Goal: Task Accomplishment & Management: Use online tool/utility

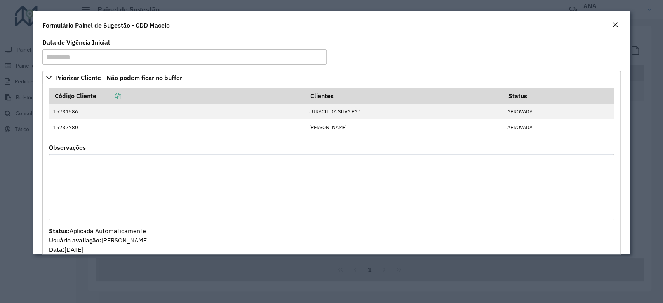
scroll to position [389, 0]
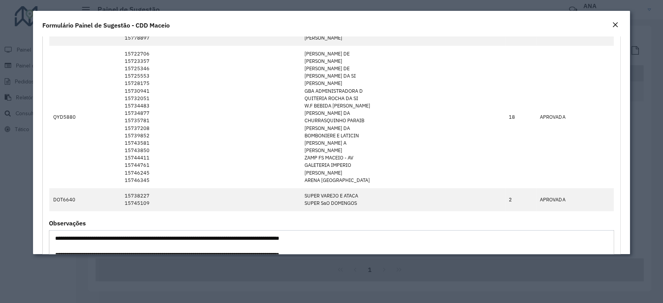
click at [614, 23] on em "Close" at bounding box center [615, 25] width 6 height 6
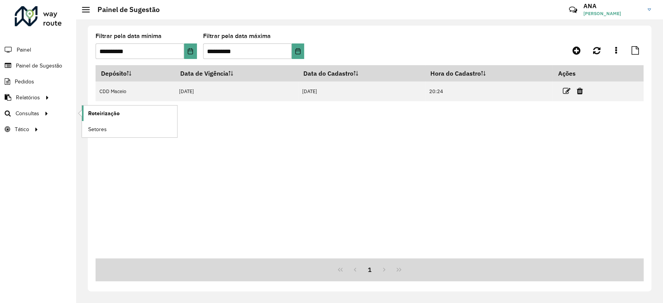
click at [96, 107] on link "Roteirização" at bounding box center [129, 114] width 95 height 16
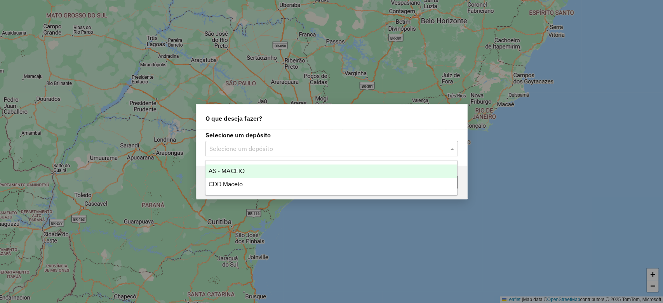
click at [273, 141] on div "Selecione um depósito" at bounding box center [332, 149] width 253 height 16
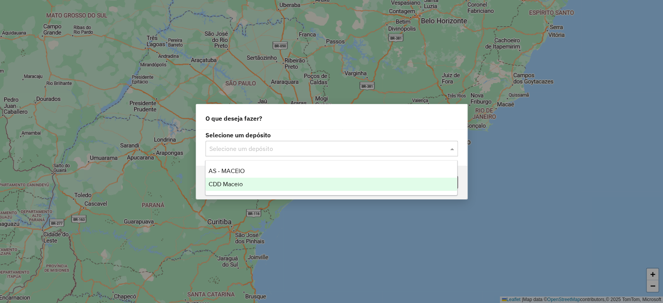
click at [241, 186] on span "CDD Maceio" at bounding box center [226, 184] width 34 height 7
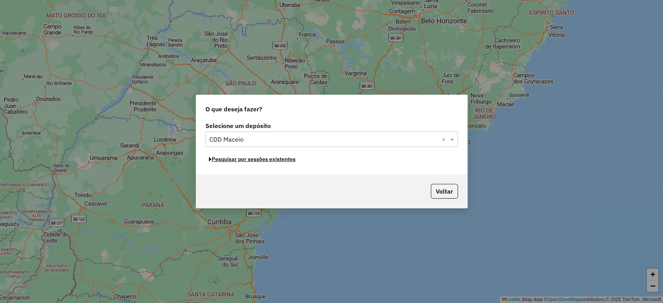
click at [239, 164] on button "Pesquisar por sessões existentes" at bounding box center [253, 159] width 94 height 12
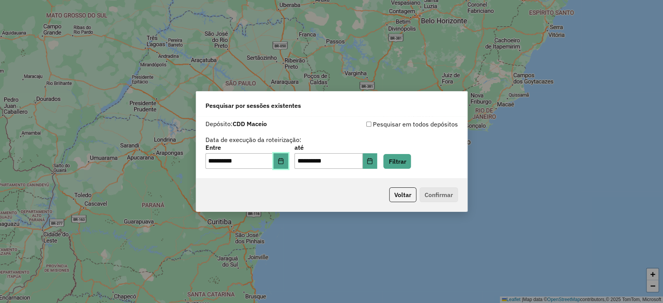
click at [283, 163] on icon "Choose Date" at bounding box center [281, 161] width 6 height 6
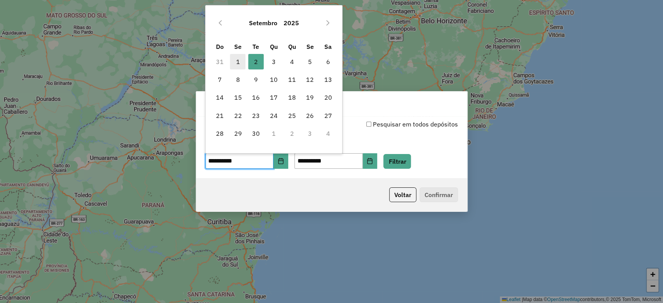
click at [238, 61] on span "1" at bounding box center [238, 62] width 16 height 16
type input "**********"
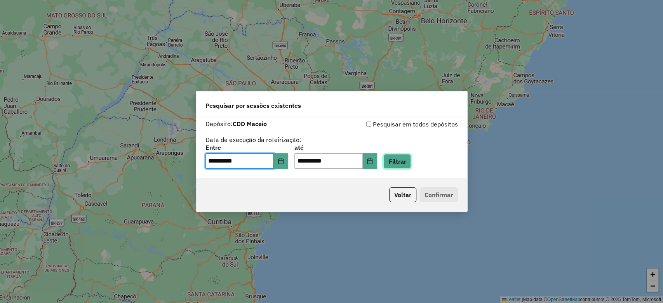
click at [409, 162] on button "Filtrar" at bounding box center [398, 161] width 28 height 15
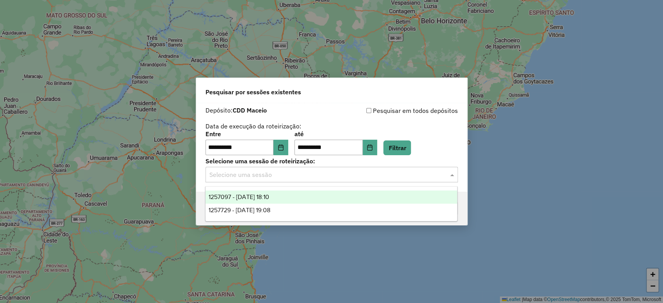
click at [273, 182] on div "Selecione uma sessão" at bounding box center [332, 175] width 253 height 16
click at [269, 194] on span "1257097 - 01/09/2025 18:10" at bounding box center [239, 197] width 61 height 7
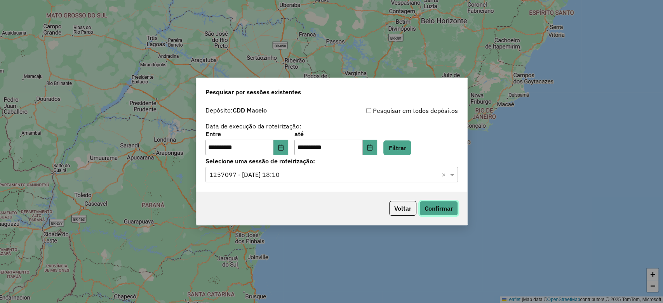
click at [435, 204] on button "Confirmar" at bounding box center [439, 208] width 38 height 15
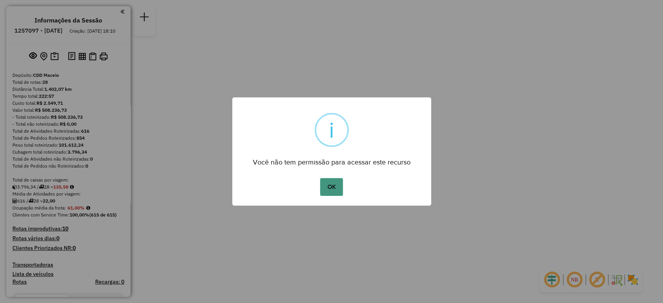
click at [333, 188] on button "OK" at bounding box center [331, 187] width 23 height 18
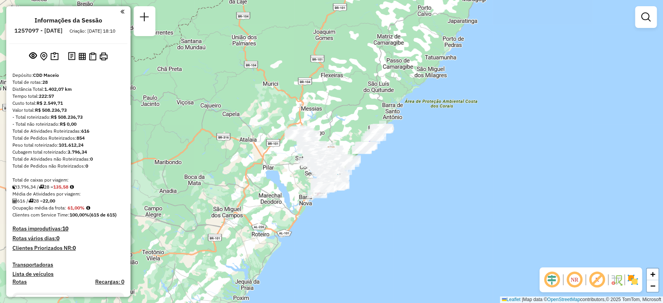
scroll to position [861, 0]
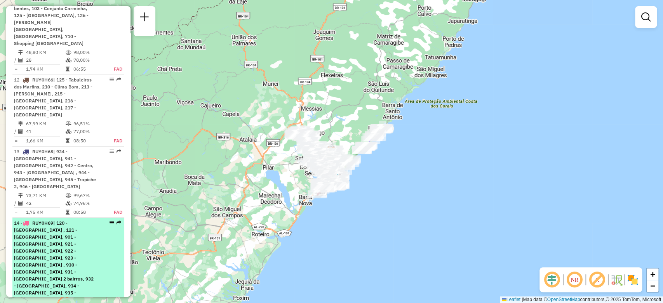
click at [110, 220] on div "14 - RUY0H69 | 120 - [GEOGRAPHIC_DATA] , 121 - [GEOGRAPHIC_DATA], 901 - [GEOGRA…" at bounding box center [68, 265] width 109 height 91
select select "**********"
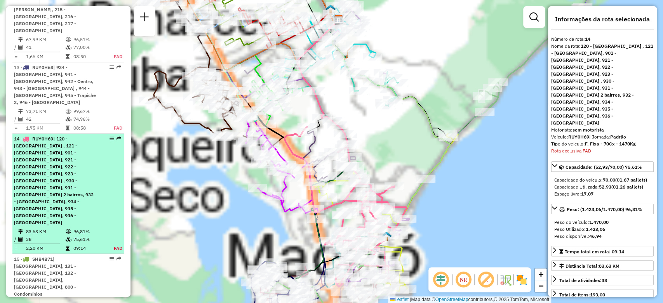
scroll to position [1003, 0]
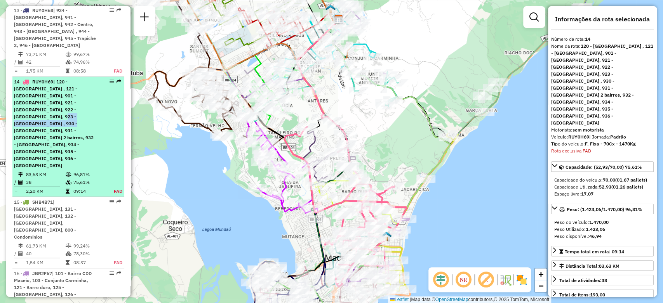
drag, startPoint x: 110, startPoint y: 154, endPoint x: 97, endPoint y: 36, distance: 118.8
click at [97, 78] on div "14 - RUY0H69 | 120 - [GEOGRAPHIC_DATA] , 121 - [GEOGRAPHIC_DATA], 901 - [GEOGRA…" at bounding box center [68, 123] width 109 height 91
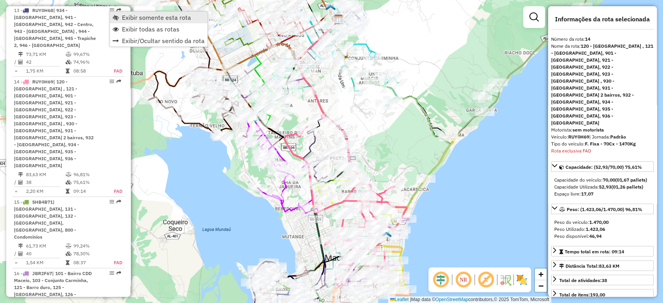
click at [120, 16] on link "Exibir somente esta rota" at bounding box center [159, 18] width 98 height 12
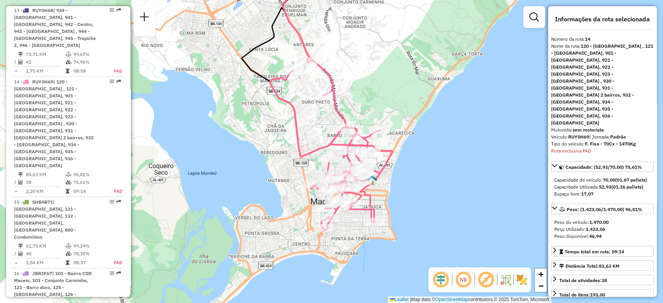
drag, startPoint x: 308, startPoint y: 162, endPoint x: 293, endPoint y: 105, distance: 58.3
click at [293, 105] on icon at bounding box center [331, 145] width 122 height 171
click at [367, 120] on div "Janela de atendimento Grade de atendimento Capacidade Transportadoras Veículos …" at bounding box center [331, 151] width 663 height 303
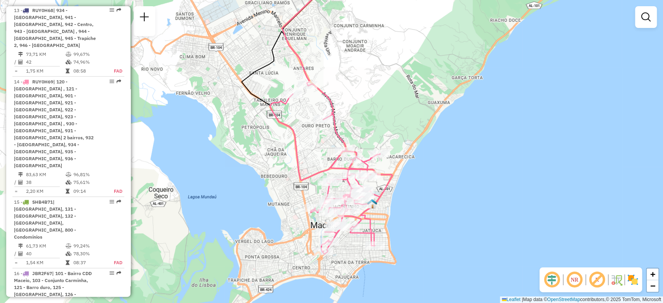
drag, startPoint x: 367, startPoint y: 120, endPoint x: 366, endPoint y: 154, distance: 33.8
click at [366, 154] on div "Janela de atendimento Grade de atendimento Capacidade Transportadoras Veículos …" at bounding box center [331, 151] width 663 height 303
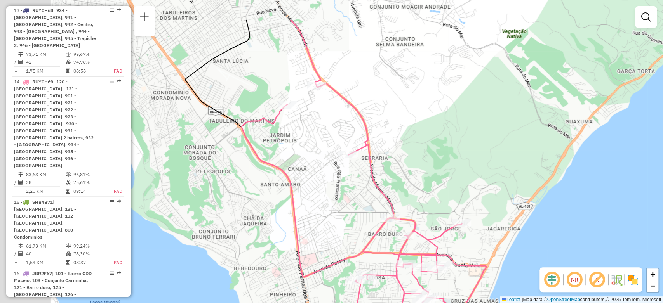
drag, startPoint x: 275, startPoint y: 43, endPoint x: 361, endPoint y: 101, distance: 103.0
click at [361, 101] on div "Janela de atendimento Grade de atendimento Capacidade Transportadoras Veículos …" at bounding box center [331, 151] width 663 height 303
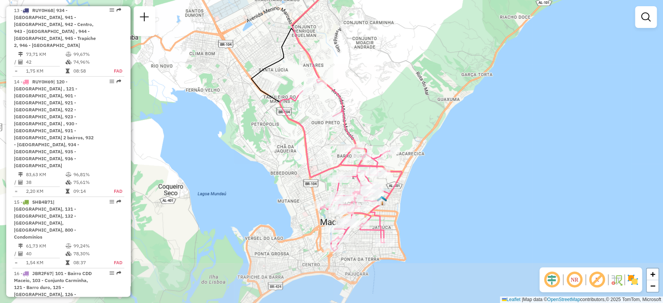
drag, startPoint x: 417, startPoint y: 173, endPoint x: 398, endPoint y: 117, distance: 59.8
click at [398, 117] on div "Janela de atendimento Grade de atendimento Capacidade Transportadoras Veículos …" at bounding box center [331, 151] width 663 height 303
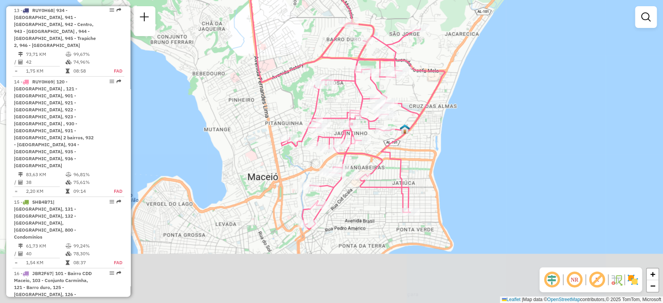
drag, startPoint x: 493, startPoint y: 232, endPoint x: 487, endPoint y: 178, distance: 54.4
click at [487, 178] on div "Janela de atendimento Grade de atendimento Capacidade Transportadoras Veículos …" at bounding box center [331, 151] width 663 height 303
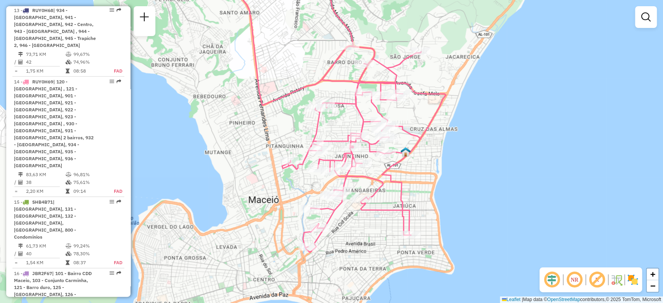
drag, startPoint x: 388, startPoint y: 12, endPoint x: 389, endPoint y: 34, distance: 22.5
click at [389, 34] on div "Janela de atendimento Grade de atendimento Capacidade Transportadoras Veículos …" at bounding box center [331, 151] width 663 height 303
click at [663, 119] on div "Janela de atendimento Grade de atendimento Capacidade Transportadoras Veículos …" at bounding box center [331, 151] width 663 height 303
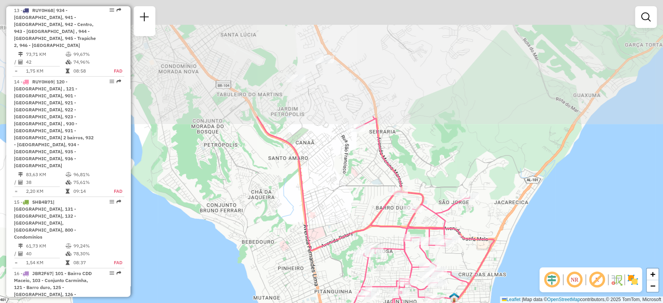
drag, startPoint x: 310, startPoint y: 52, endPoint x: 358, endPoint y: 200, distance: 155.8
click at [358, 200] on div "Janela de atendimento Grade de atendimento Capacidade Transportadoras Veículos …" at bounding box center [331, 151] width 663 height 303
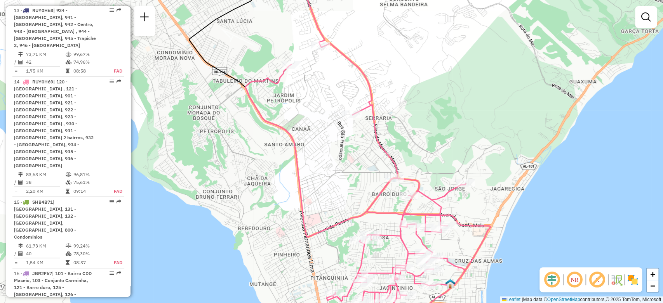
drag, startPoint x: 350, startPoint y: 183, endPoint x: 353, endPoint y: 157, distance: 25.4
click at [353, 157] on div "Janela de atendimento Grade de atendimento Capacidade Transportadoras Veículos …" at bounding box center [331, 151] width 663 height 303
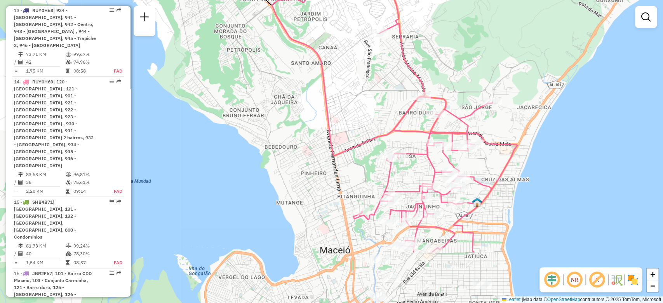
drag, startPoint x: 394, startPoint y: 160, endPoint x: 421, endPoint y: 79, distance: 85.0
click at [421, 79] on icon at bounding box center [394, 107] width 245 height 291
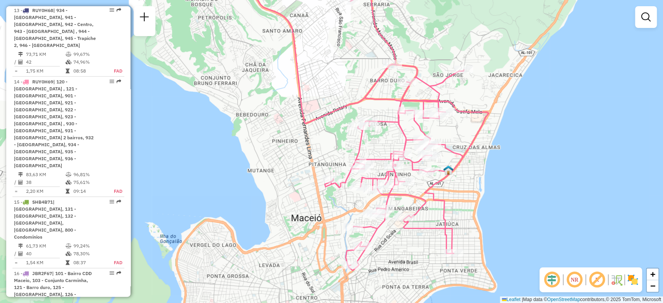
drag, startPoint x: 421, startPoint y: 79, endPoint x: 392, endPoint y: 47, distance: 43.2
click at [392, 47] on icon at bounding box center [366, 103] width 245 height 333
click at [396, 139] on div "Janela de atendimento Grade de atendimento Capacidade Transportadoras Veículos …" at bounding box center [331, 151] width 663 height 303
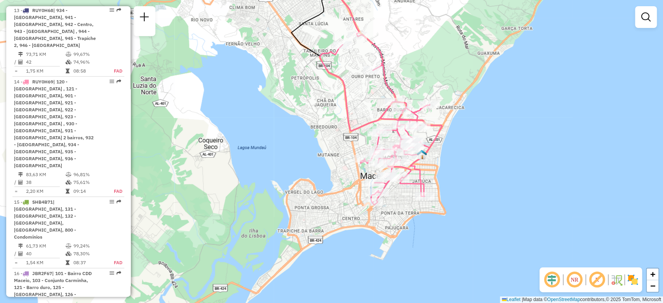
click at [396, 139] on div "Janela de atendimento Grade de atendimento Capacidade Transportadoras Veículos …" at bounding box center [331, 151] width 663 height 303
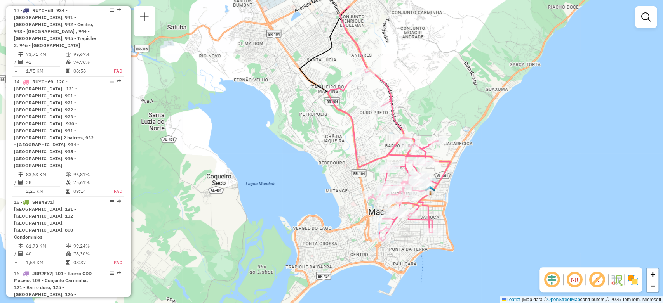
drag, startPoint x: 305, startPoint y: 68, endPoint x: 313, endPoint y: 111, distance: 44.2
click at [313, 111] on div "Janela de atendimento Grade de atendimento Capacidade Transportadoras Veículos …" at bounding box center [331, 151] width 663 height 303
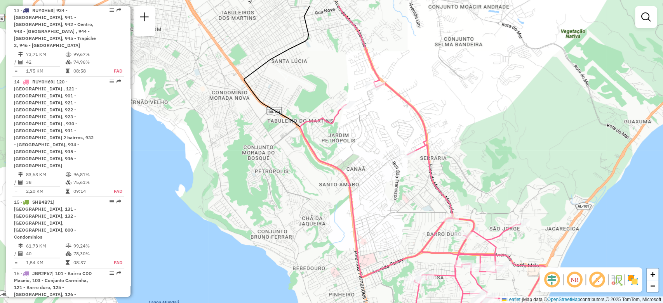
drag, startPoint x: 281, startPoint y: 58, endPoint x: 289, endPoint y: 94, distance: 37.0
click at [289, 94] on div "Janela de atendimento Grade de atendimento Capacidade Transportadoras Veículos …" at bounding box center [331, 151] width 663 height 303
click at [250, 152] on div "Janela de atendimento Grade de atendimento Capacidade Transportadoras Veículos …" at bounding box center [331, 151] width 663 height 303
